Goal: Task Accomplishment & Management: Manage account settings

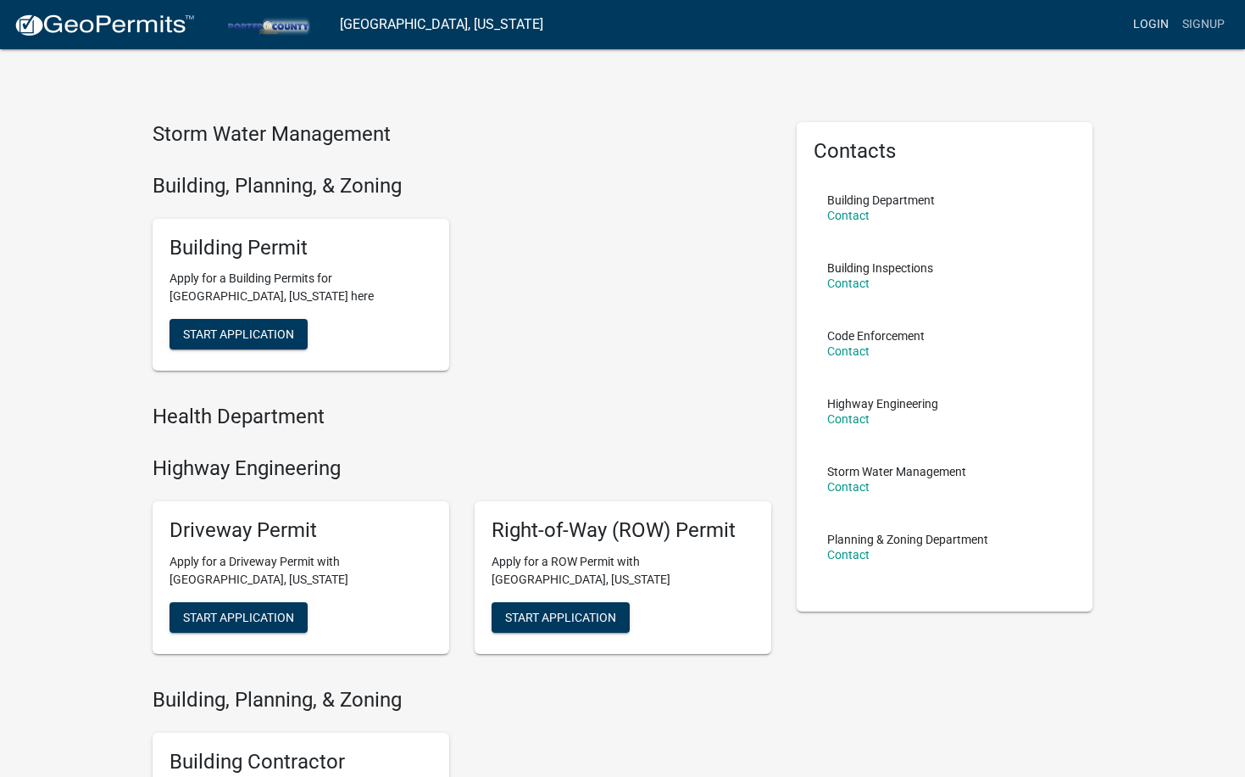
click at [1142, 23] on link "Login" at bounding box center [1151, 24] width 49 height 32
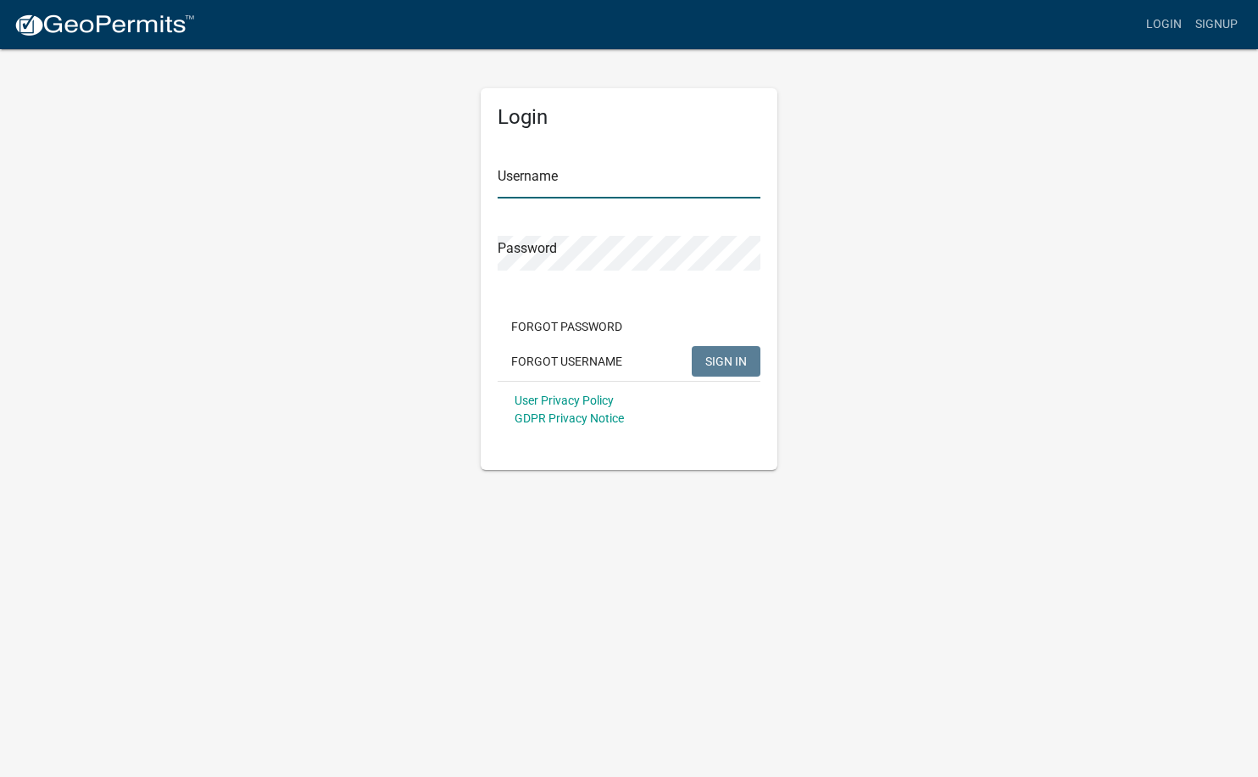
type input "[PERSON_NAME].[PERSON_NAME]"
click at [712, 363] on span "SIGN IN" at bounding box center [726, 361] width 42 height 14
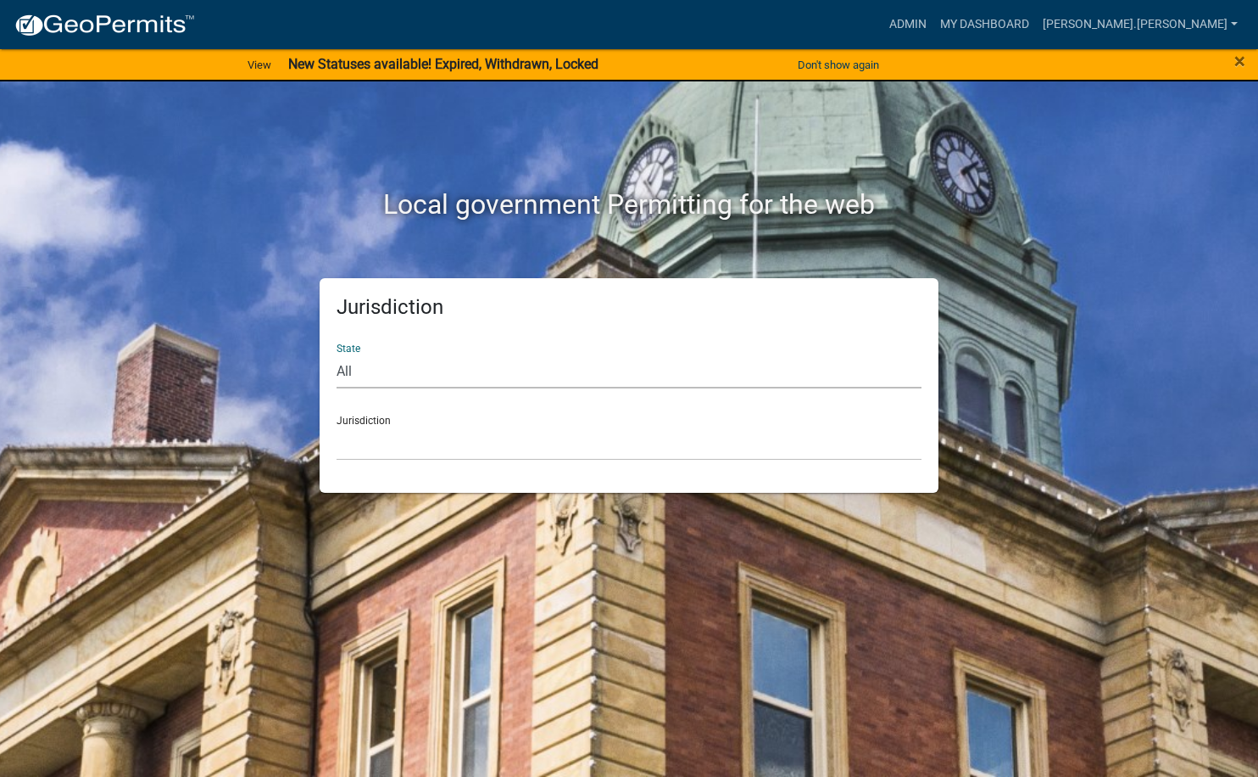
click at [409, 364] on select "All [US_STATE] [US_STATE] [US_STATE] [US_STATE] [US_STATE] [US_STATE] [US_STATE…" at bounding box center [629, 371] width 585 height 35
select select "[US_STATE]"
click at [337, 354] on select "All [US_STATE] [US_STATE] [US_STATE] [US_STATE] [US_STATE] [US_STATE] [US_STATE…" at bounding box center [629, 371] width 585 height 35
drag, startPoint x: 378, startPoint y: 470, endPoint x: 376, endPoint y: 439, distance: 30.6
click at [377, 434] on select "City of [GEOGRAPHIC_DATA], [US_STATE] City of [GEOGRAPHIC_DATA], [US_STATE] Cit…" at bounding box center [629, 443] width 585 height 35
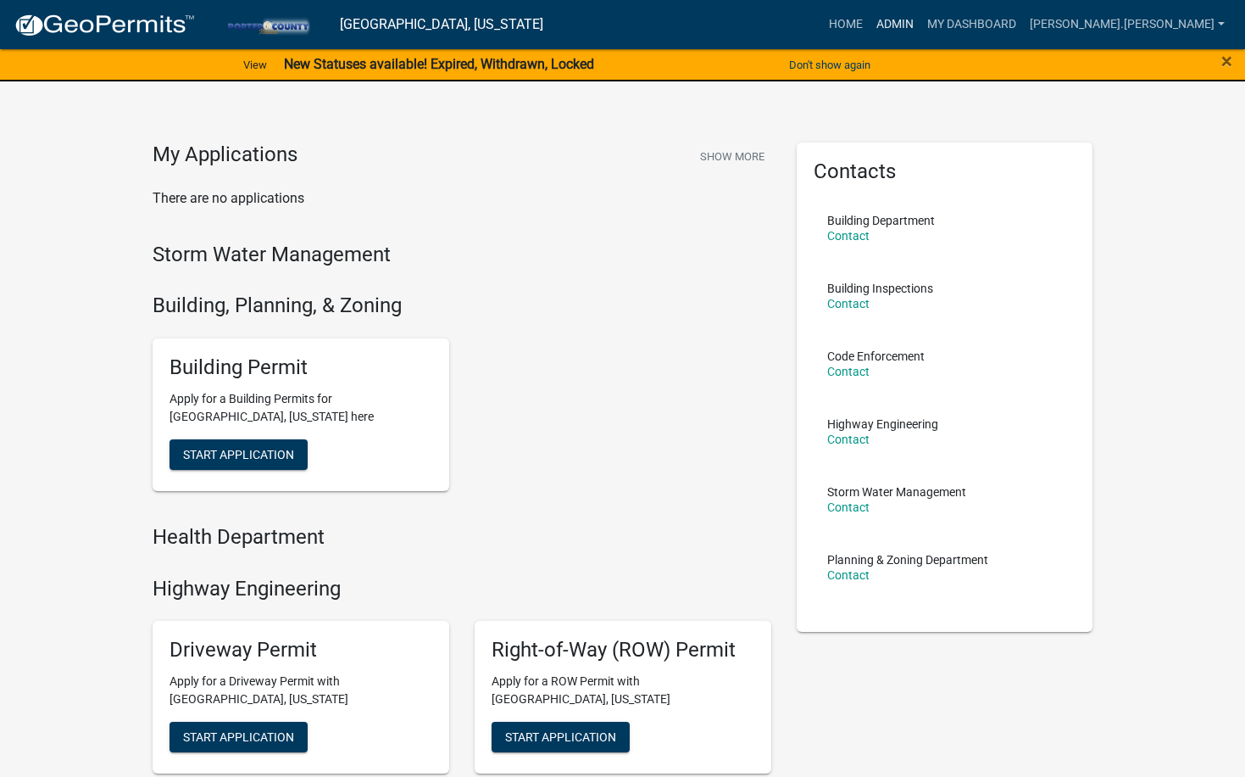
click at [921, 25] on link "Admin" at bounding box center [895, 24] width 51 height 32
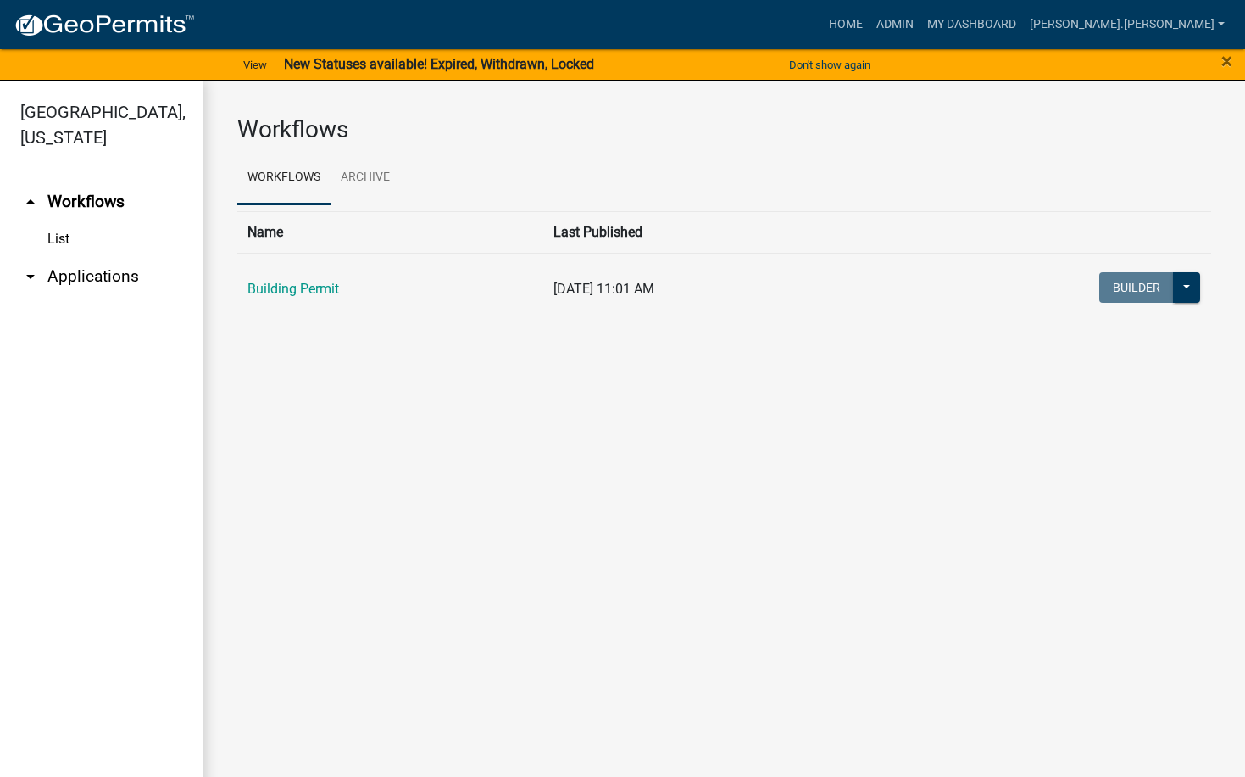
click at [73, 256] on link "arrow_drop_down Applications" at bounding box center [101, 276] width 203 height 41
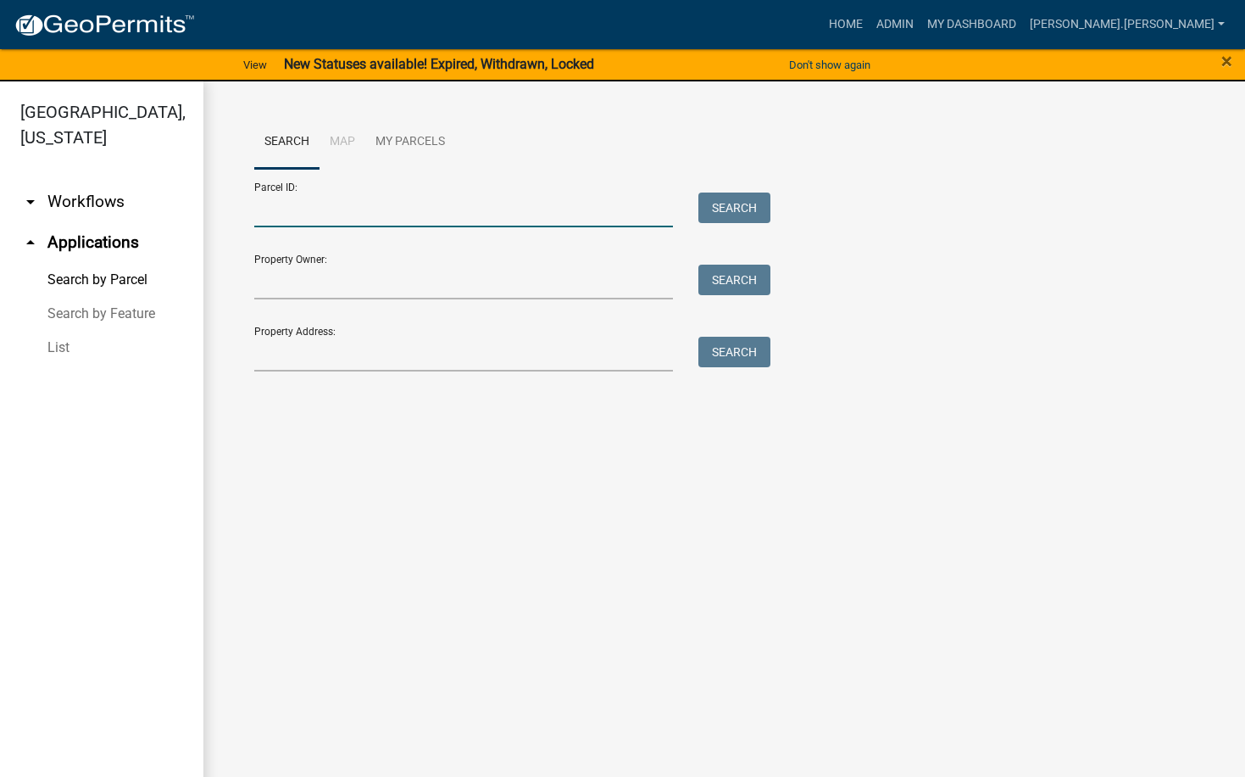
click at [341, 208] on input "Parcel ID:" at bounding box center [464, 209] width 420 height 35
paste input "64-10-07-262-009.000-003"
type input "64-10-07-262-009.000-003"
click at [732, 199] on button "Search" at bounding box center [735, 207] width 72 height 31
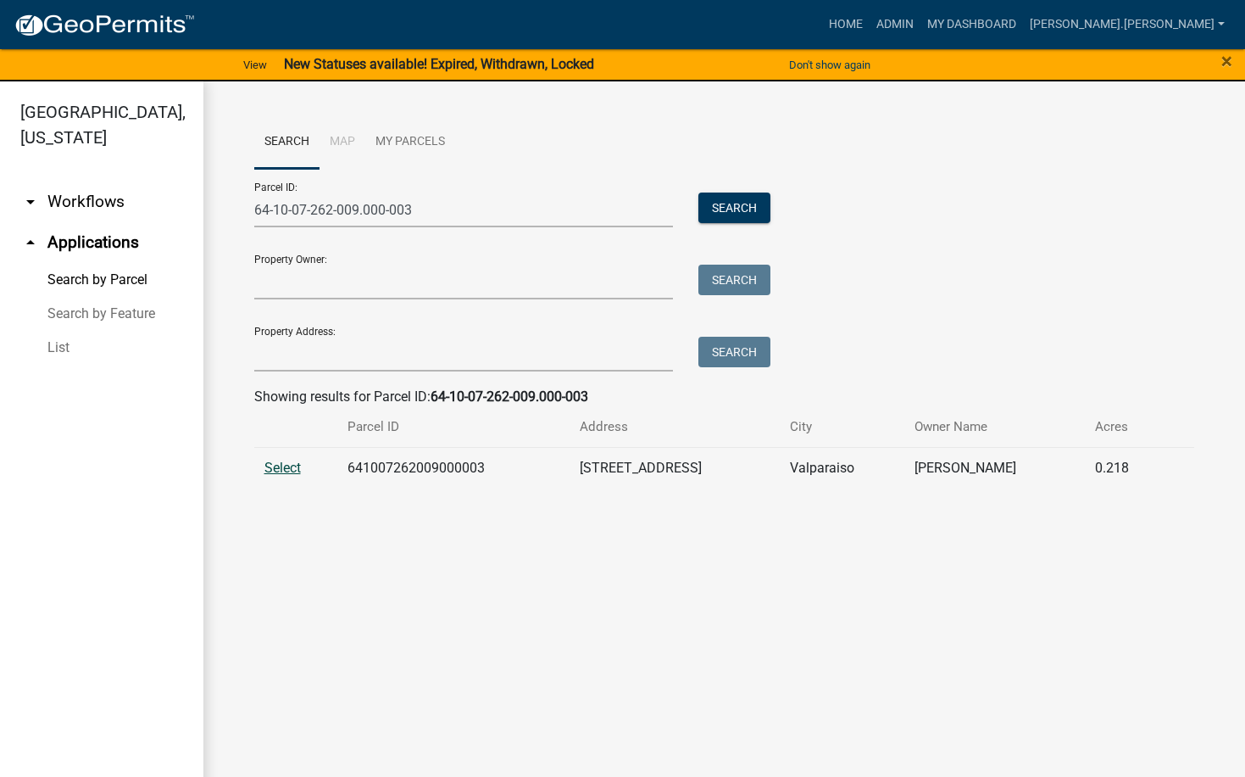
click at [284, 470] on span "Select" at bounding box center [282, 467] width 36 height 16
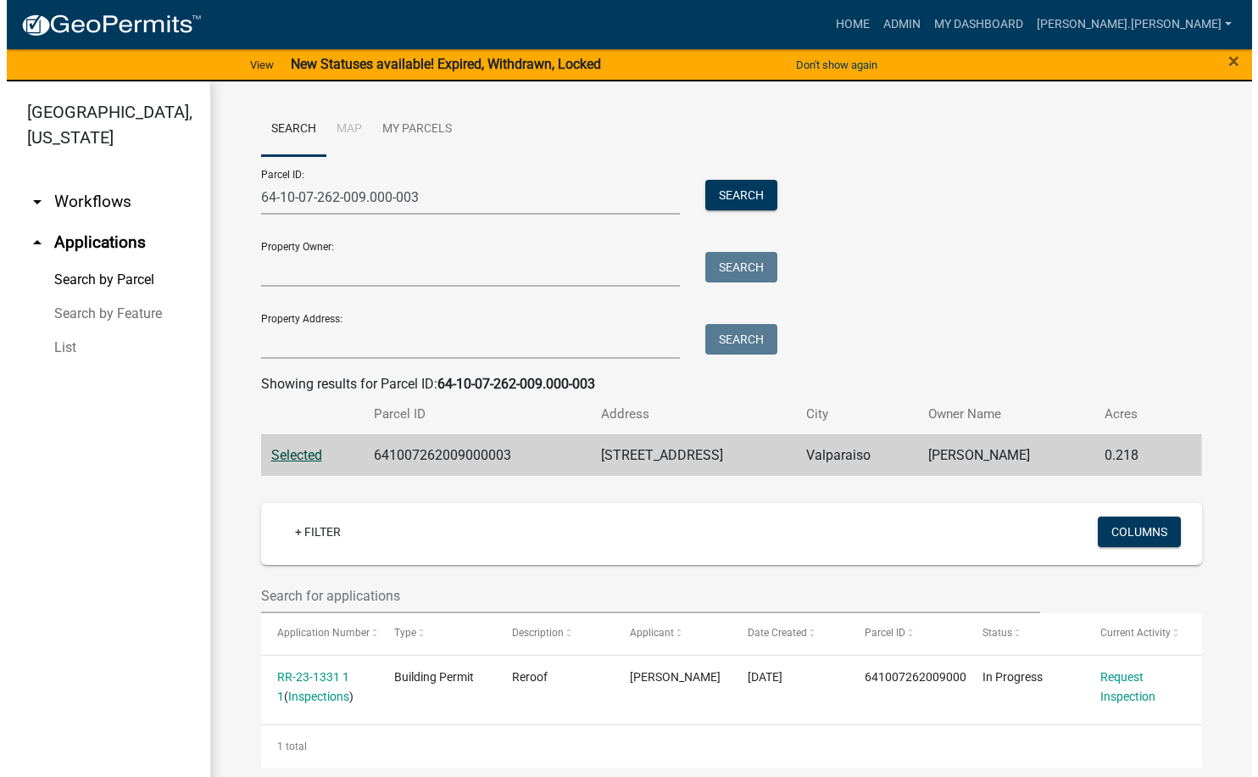
scroll to position [17, 0]
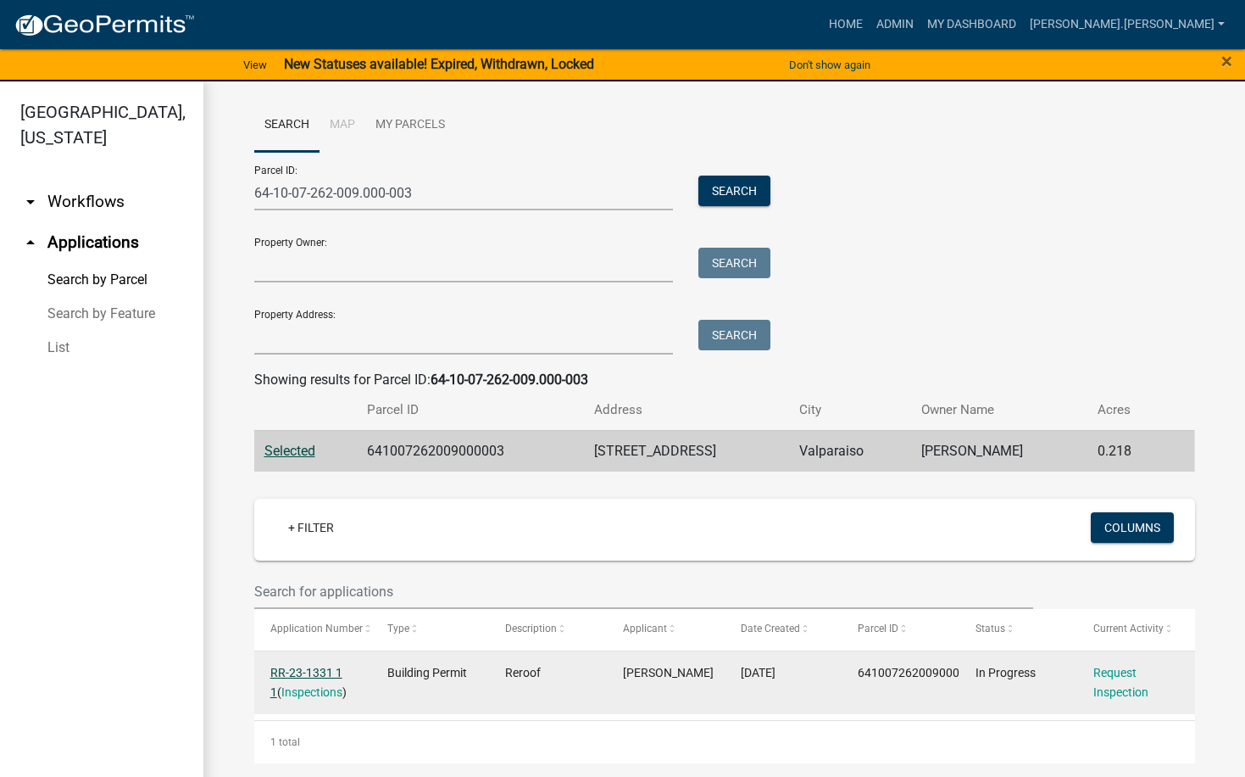
click at [299, 668] on link "RR-23-1331 1 1" at bounding box center [306, 681] width 72 height 33
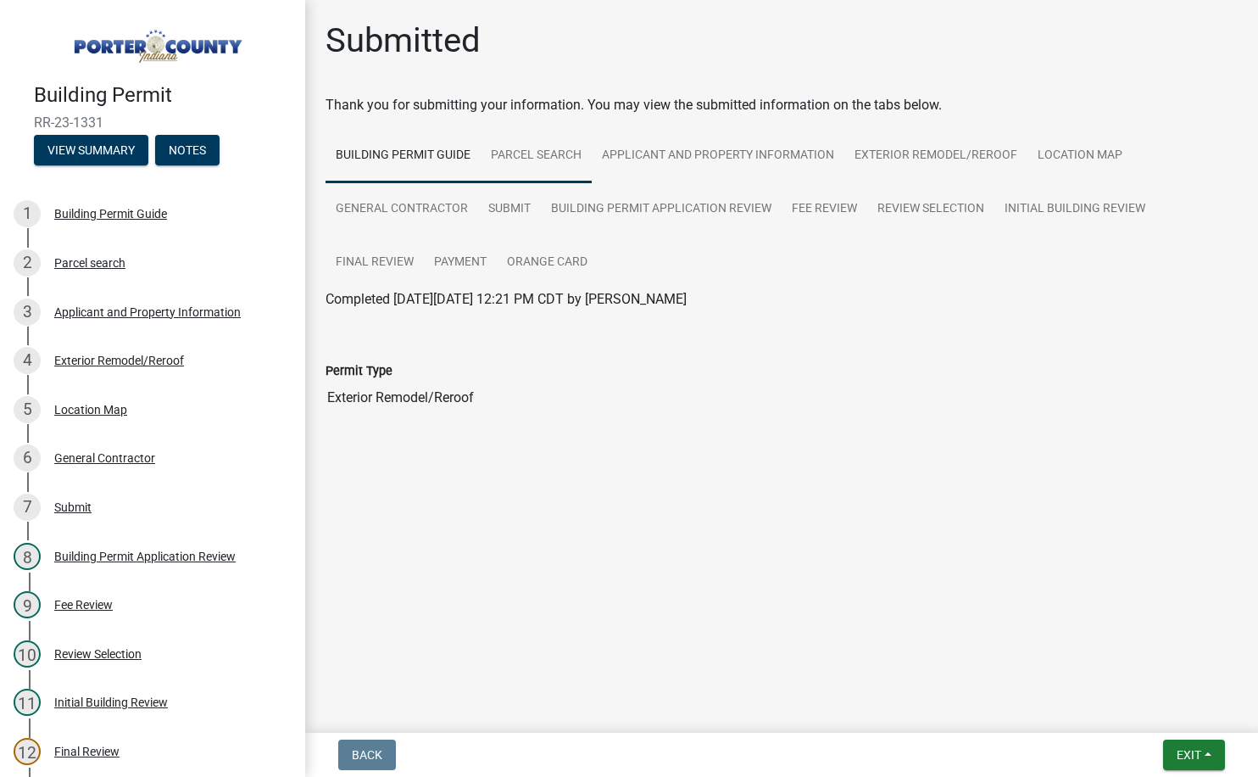
click at [517, 164] on link "Parcel search" at bounding box center [536, 156] width 111 height 54
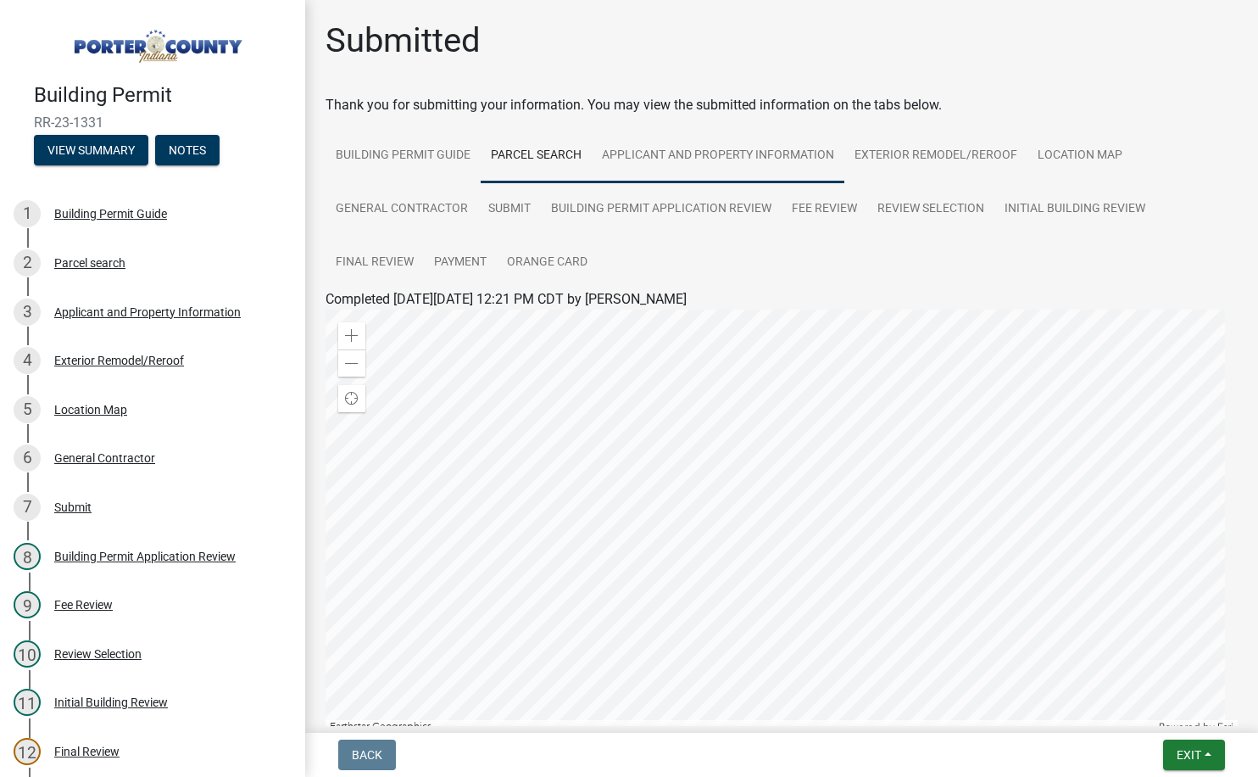
click at [663, 160] on link "Applicant and Property Information" at bounding box center [718, 156] width 253 height 54
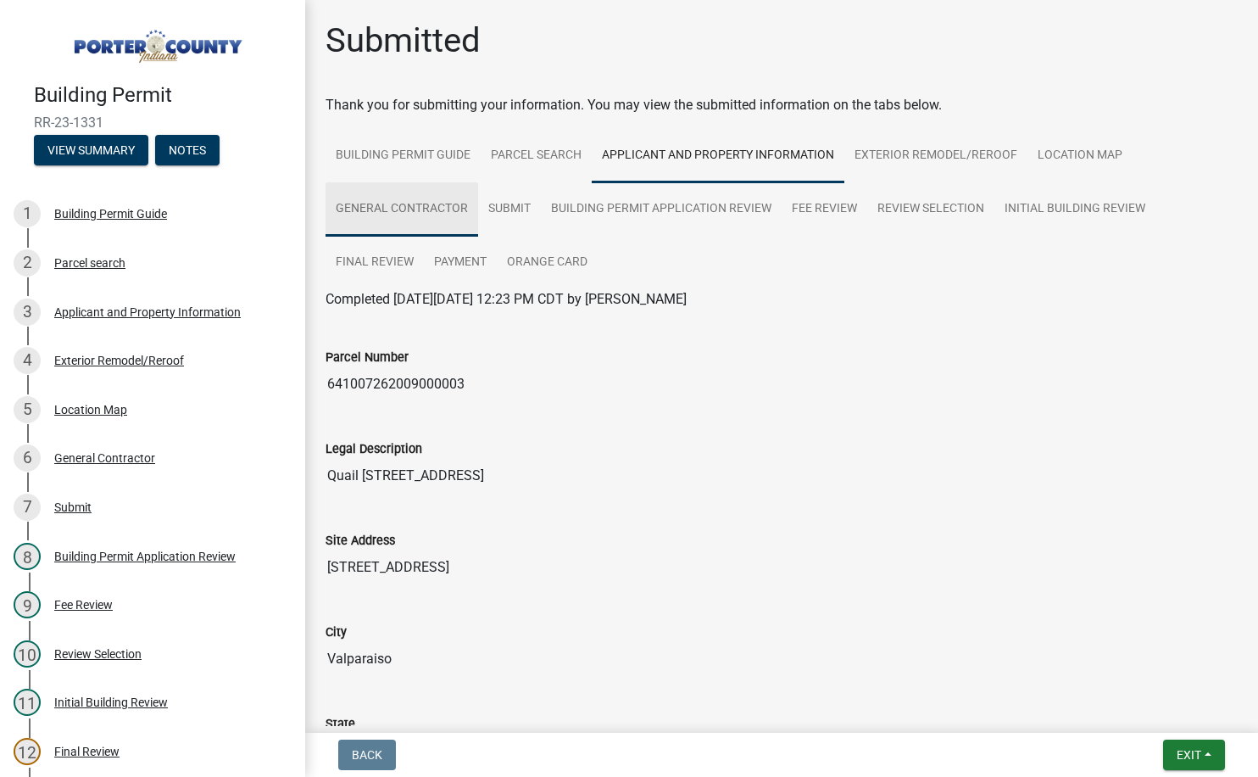
click at [397, 209] on link "General Contractor" at bounding box center [402, 209] width 153 height 54
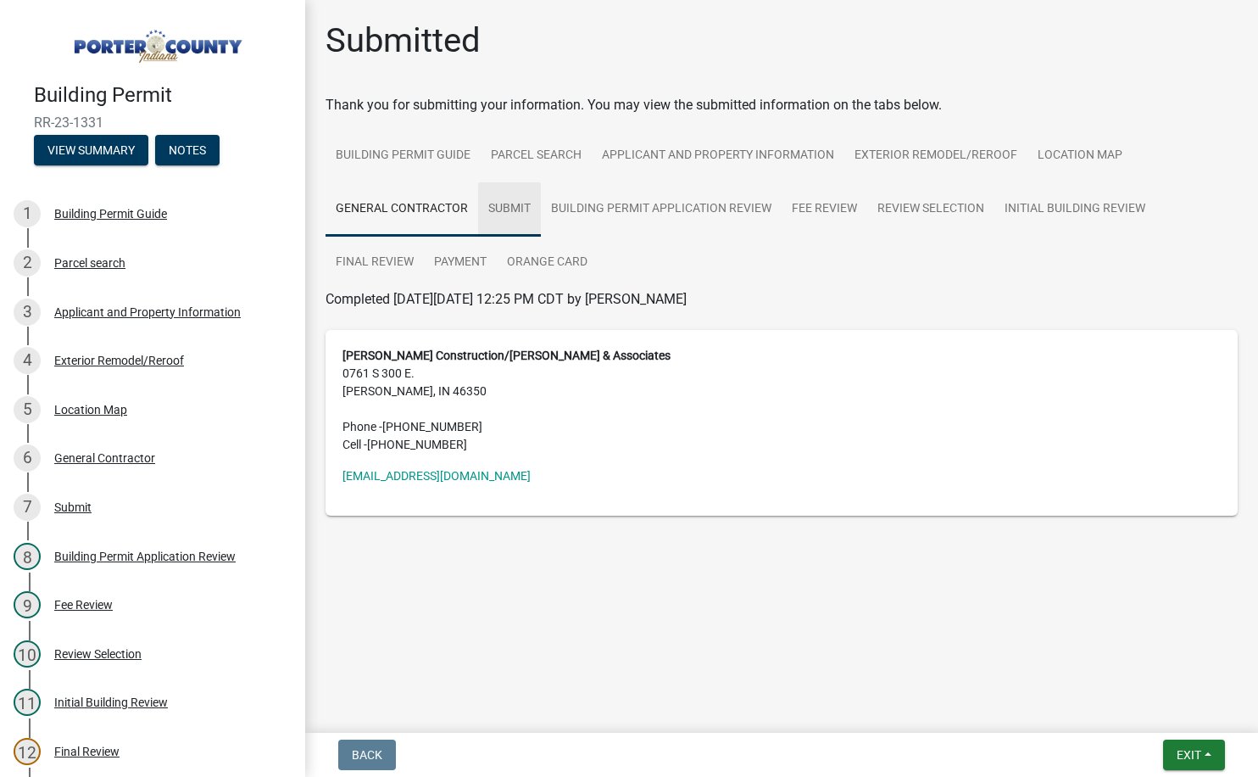
click at [522, 208] on link "Submit" at bounding box center [509, 209] width 63 height 54
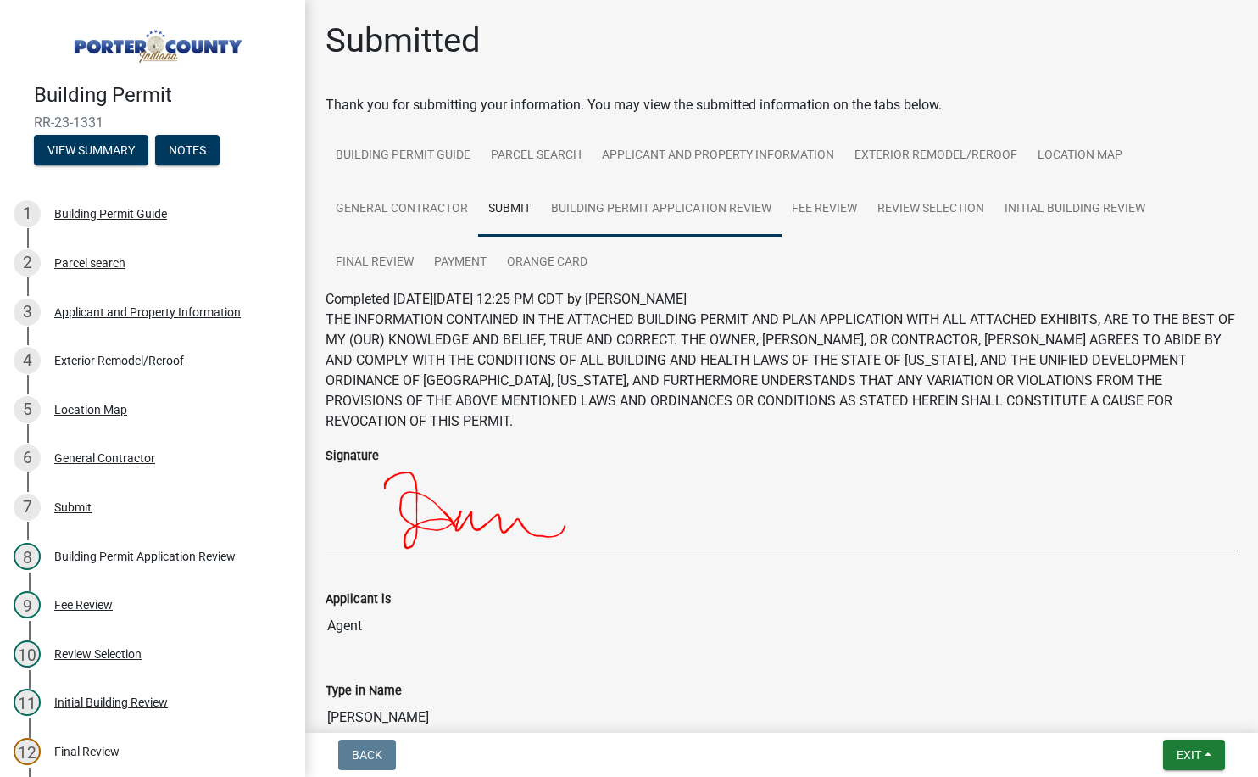
click at [586, 207] on link "Building Permit Application Review" at bounding box center [661, 209] width 241 height 54
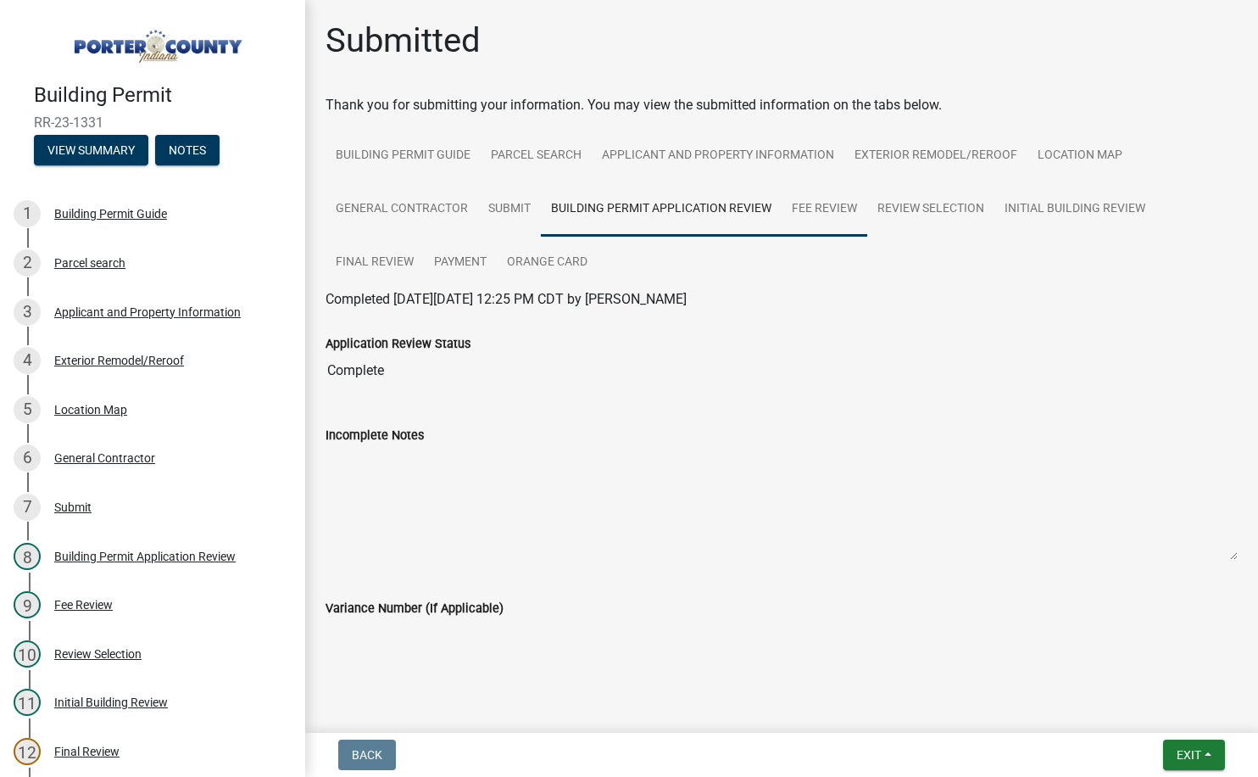
click at [832, 211] on link "Fee Review" at bounding box center [825, 209] width 86 height 54
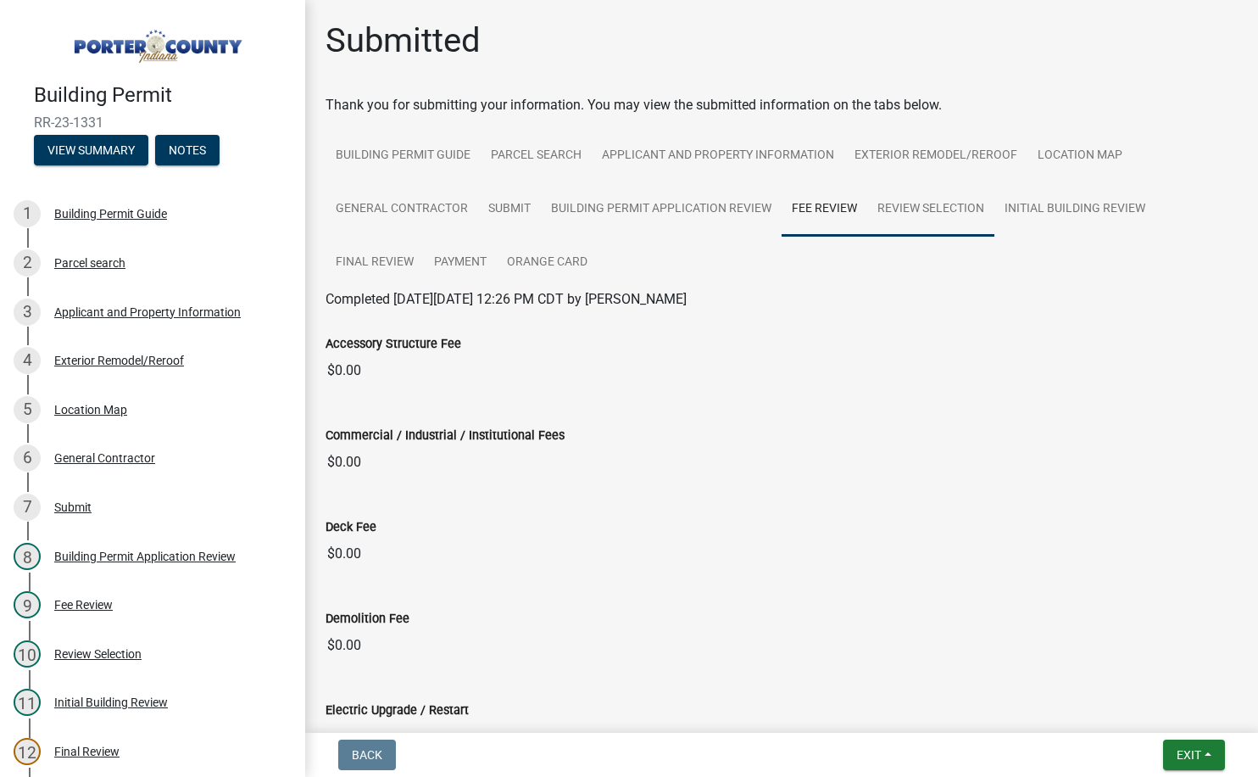
click at [899, 203] on link "Review Selection" at bounding box center [930, 209] width 127 height 54
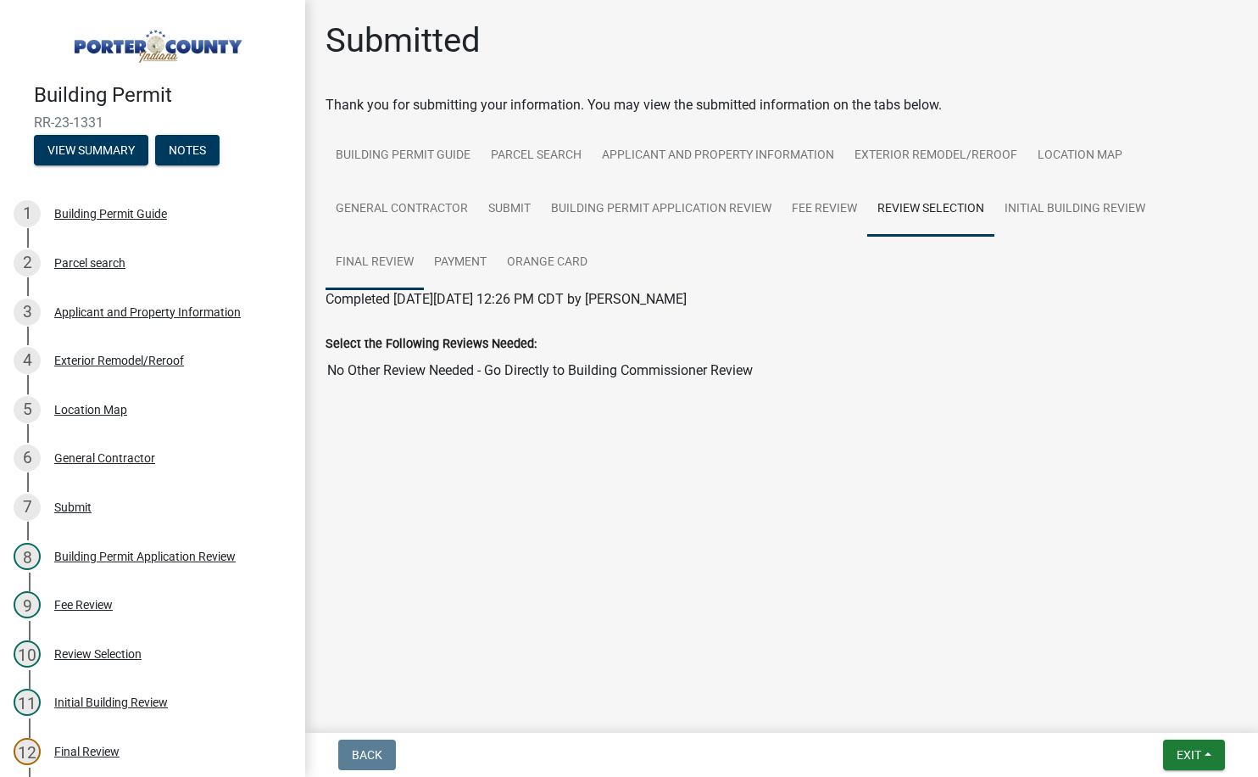
click at [372, 261] on link "Final Review" at bounding box center [375, 263] width 98 height 54
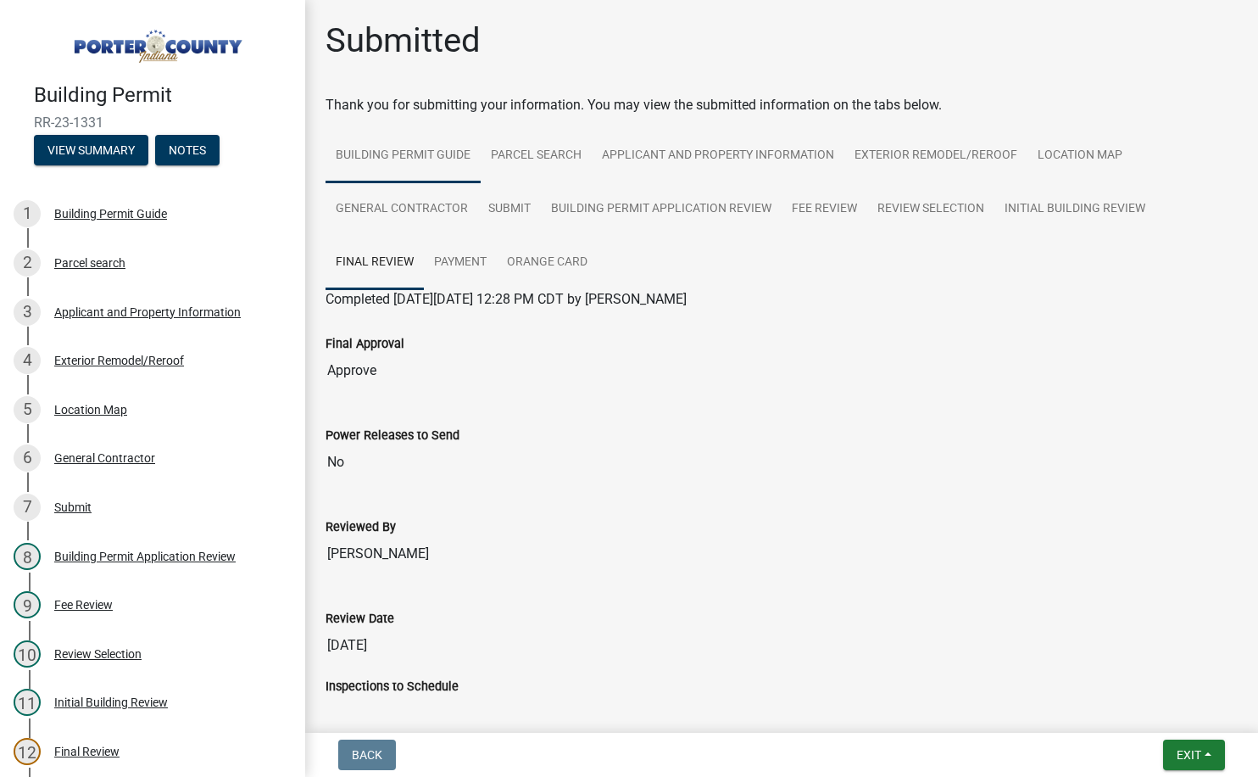
click at [392, 158] on link "Building Permit Guide" at bounding box center [403, 156] width 155 height 54
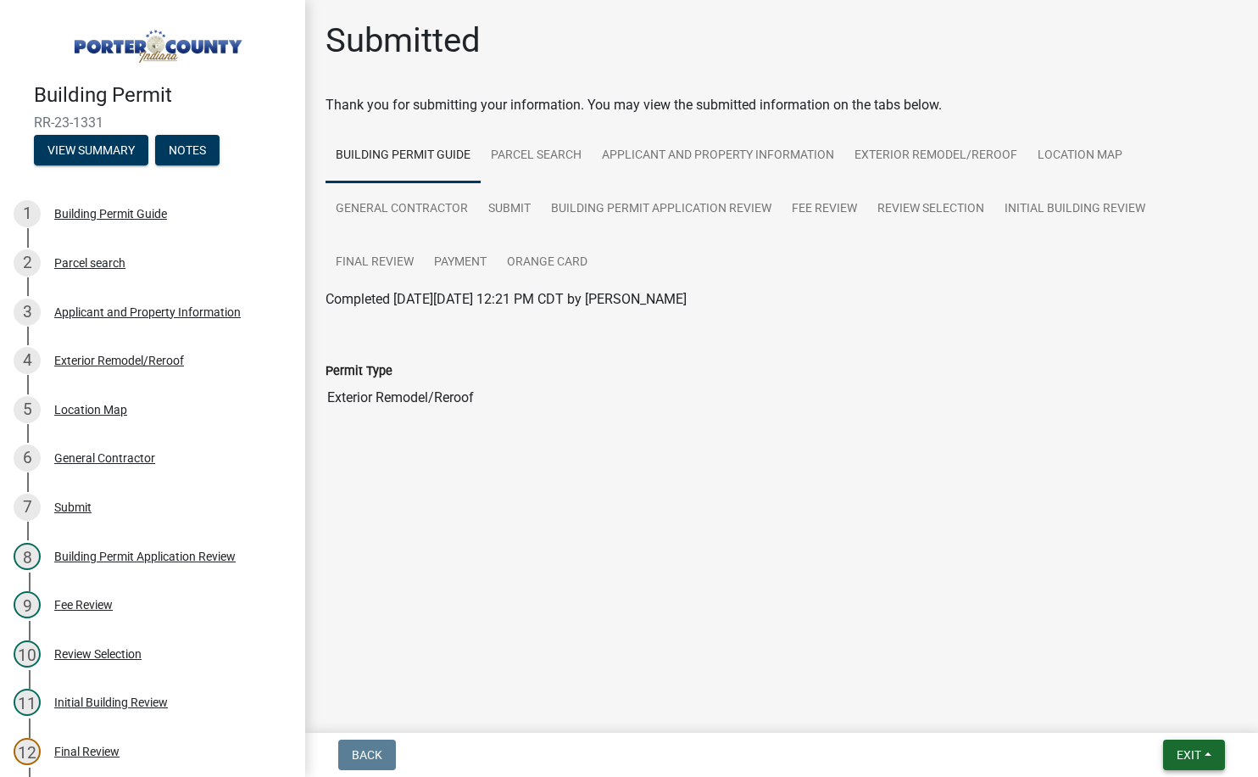
click at [1209, 756] on button "Exit" at bounding box center [1194, 754] width 62 height 31
click at [1133, 715] on button "Save & Exit" at bounding box center [1157, 710] width 136 height 41
